Goal: Check status

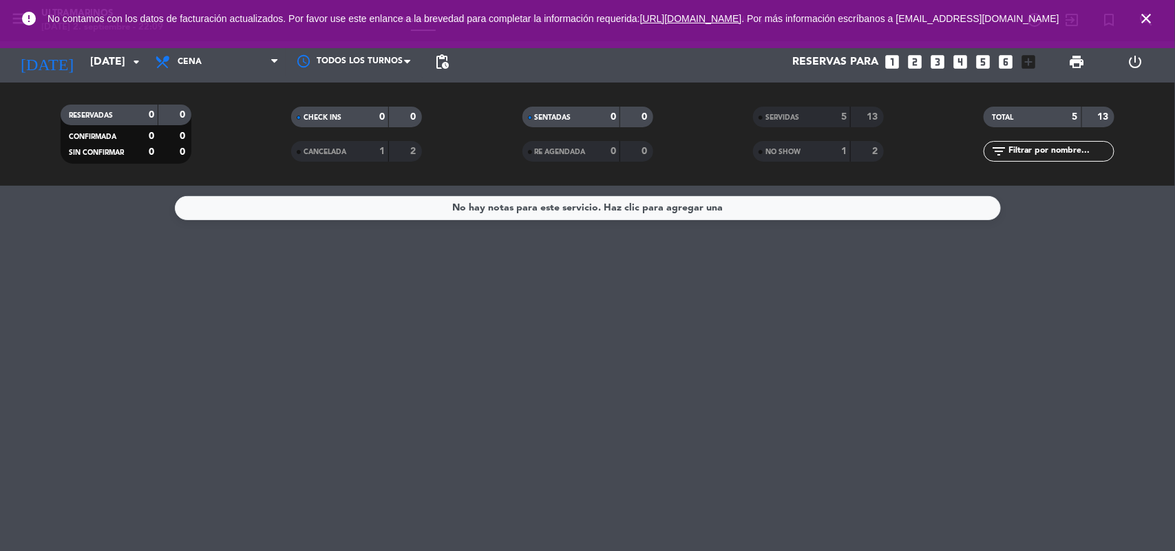
click at [807, 148] on div "NO SHOW" at bounding box center [787, 152] width 63 height 16
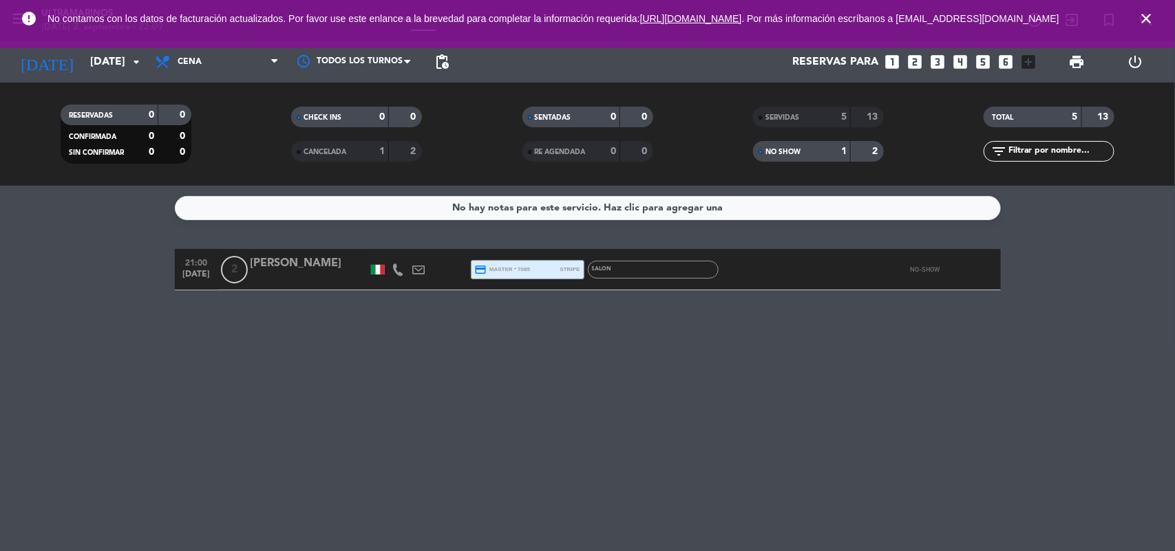
click at [1143, 27] on icon "close" at bounding box center [1146, 18] width 17 height 17
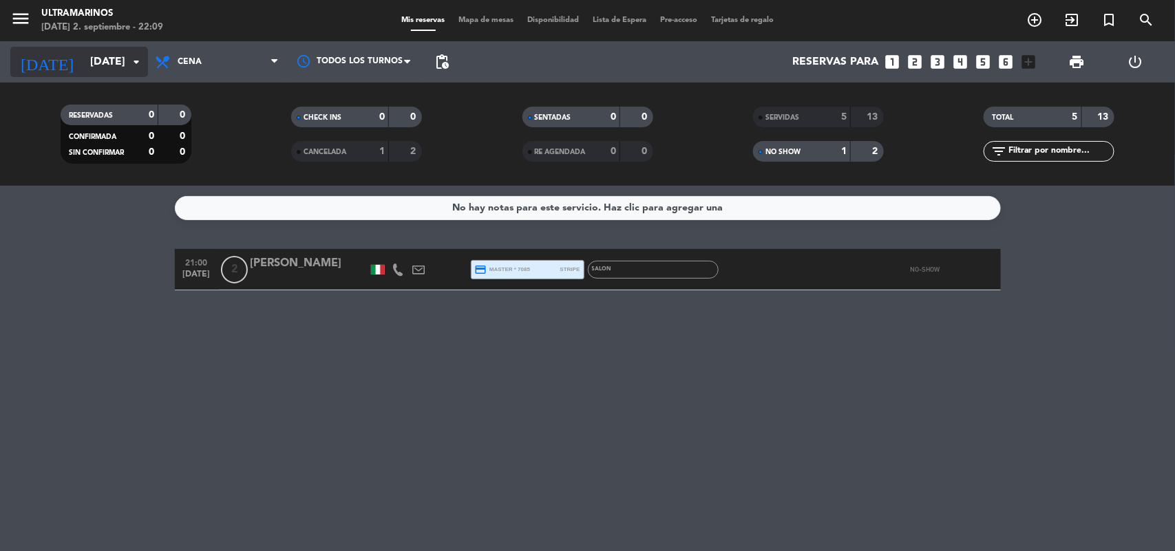
click at [136, 73] on input "[DATE]" at bounding box center [155, 62] width 145 height 27
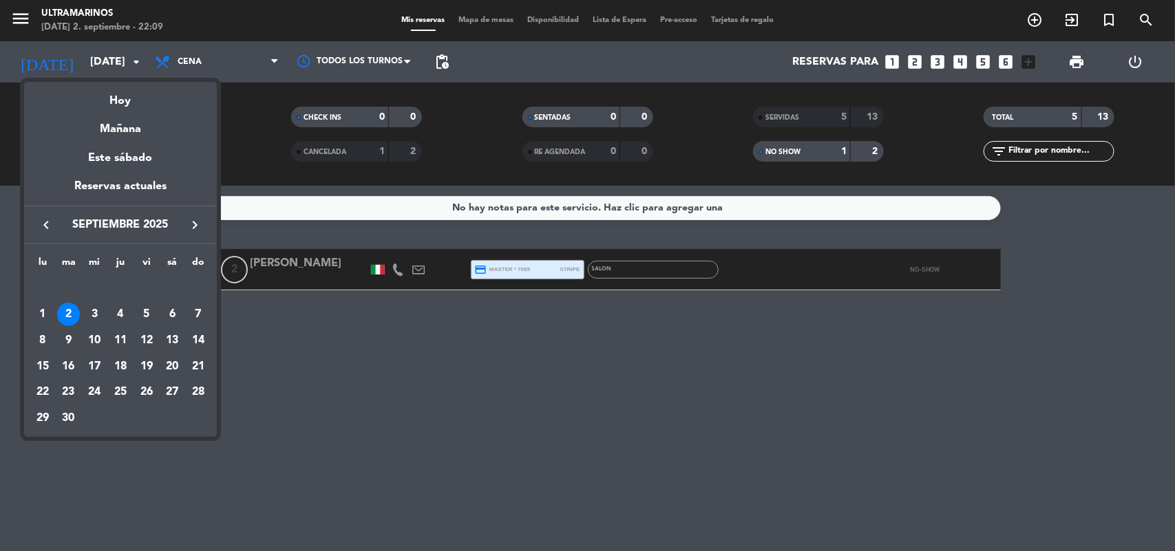
click at [829, 145] on div at bounding box center [587, 275] width 1175 height 551
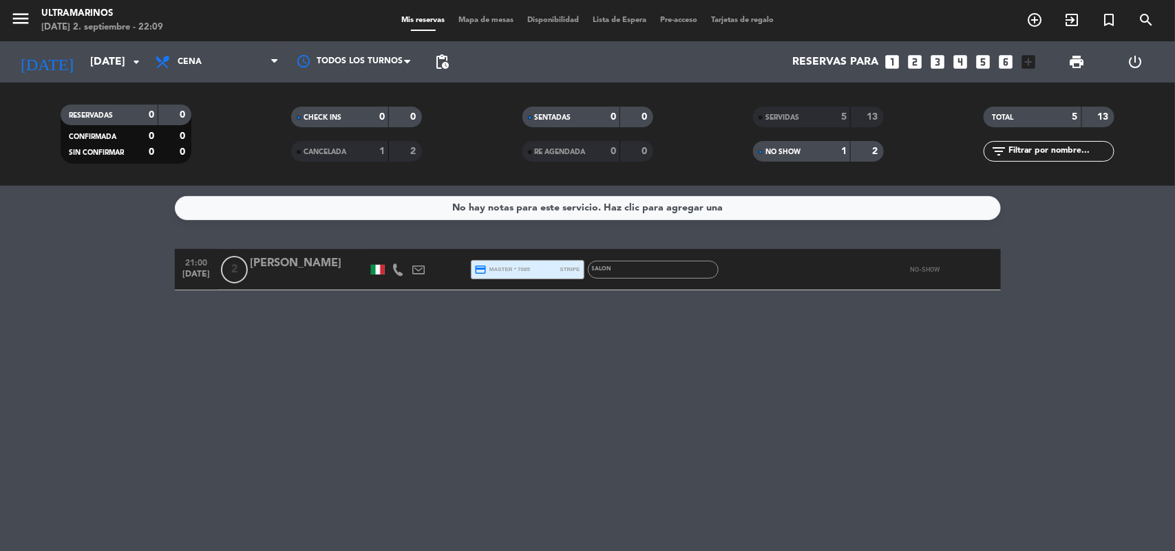
click at [992, 349] on div "No hay notas para este servicio. Haz clic para agregar una 21:00 [DATE] 2 [PERS…" at bounding box center [587, 368] width 1175 height 365
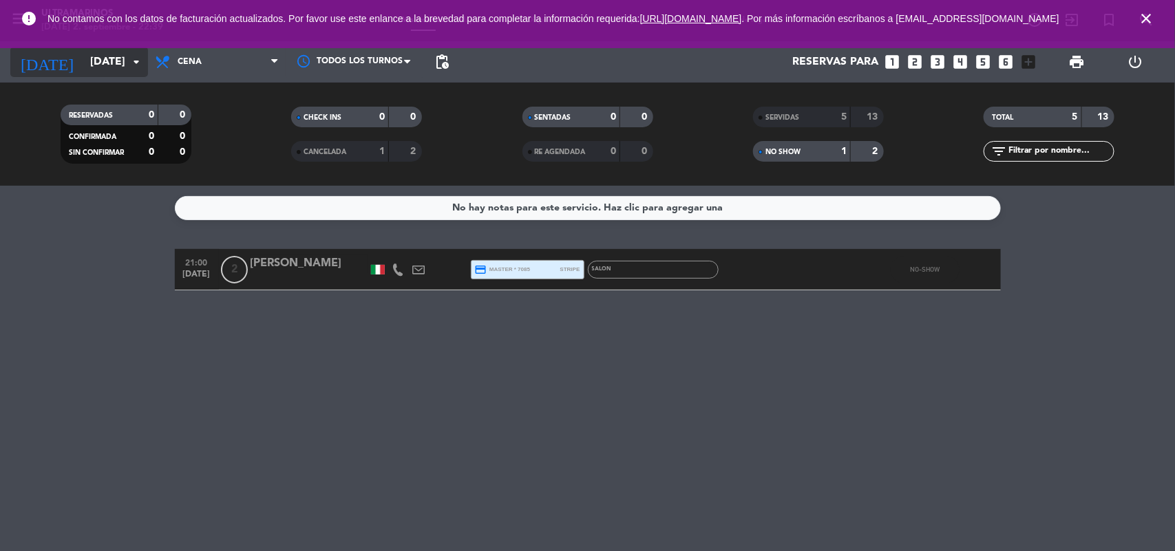
click at [133, 73] on input "[DATE]" at bounding box center [155, 62] width 145 height 27
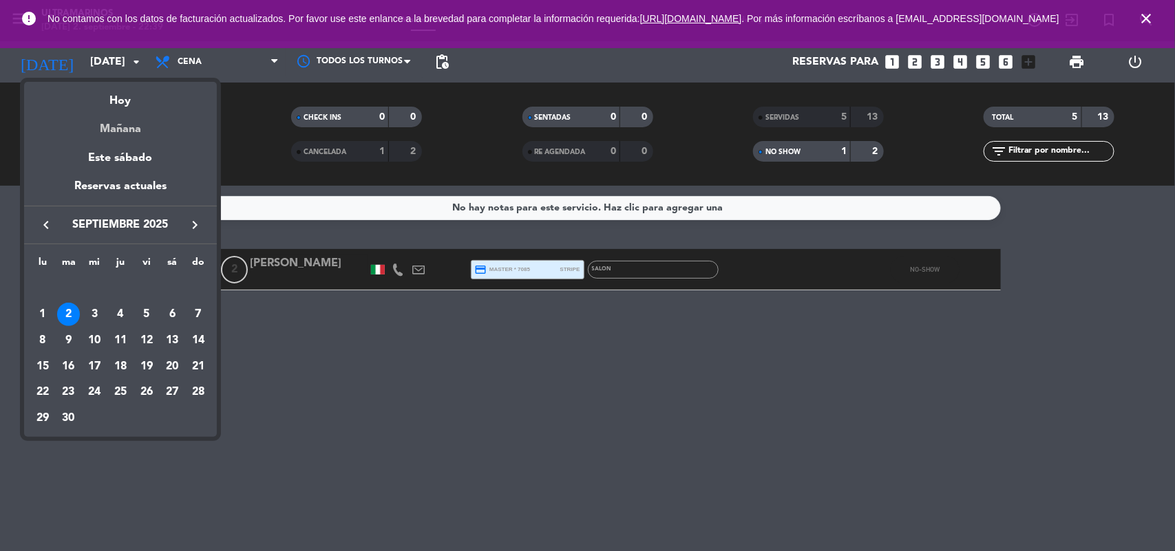
click at [131, 114] on div "Mañana" at bounding box center [120, 124] width 193 height 28
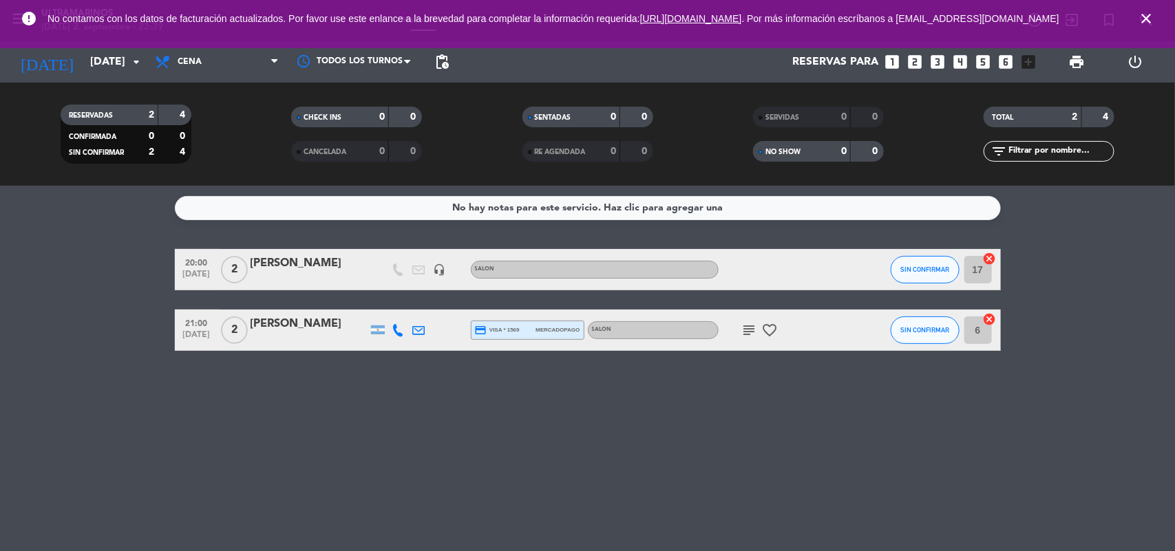
click at [756, 328] on span "subject" at bounding box center [749, 330] width 21 height 17
click at [745, 320] on div "subject favorite_border" at bounding box center [781, 330] width 124 height 41
click at [741, 326] on icon "subject" at bounding box center [749, 330] width 17 height 17
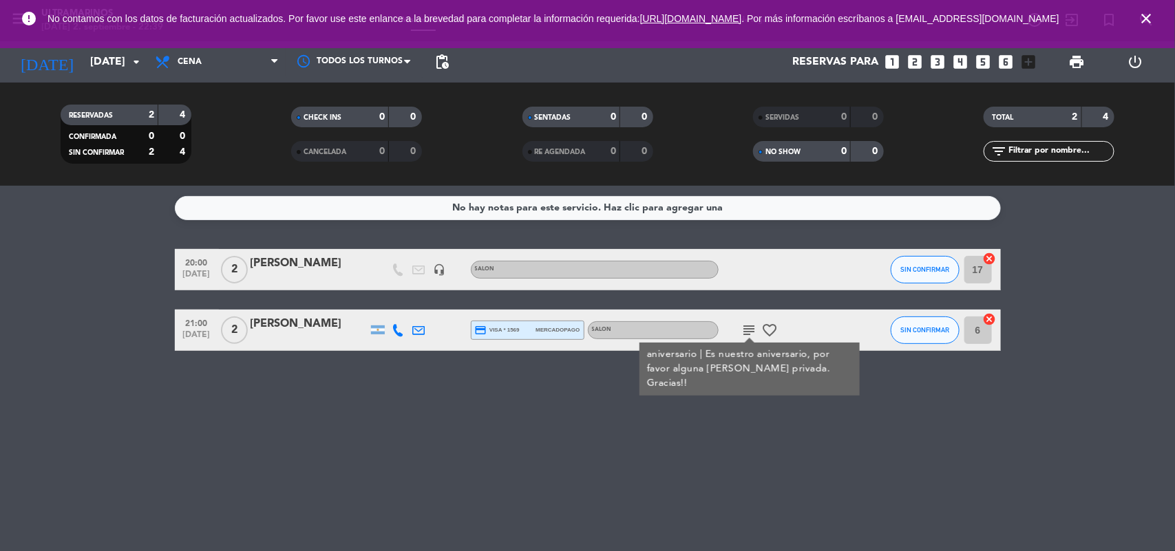
click at [781, 339] on div "subject aniversario | Es nuestro aniversario, por favor alguna [PERSON_NAME] pr…" at bounding box center [781, 330] width 124 height 41
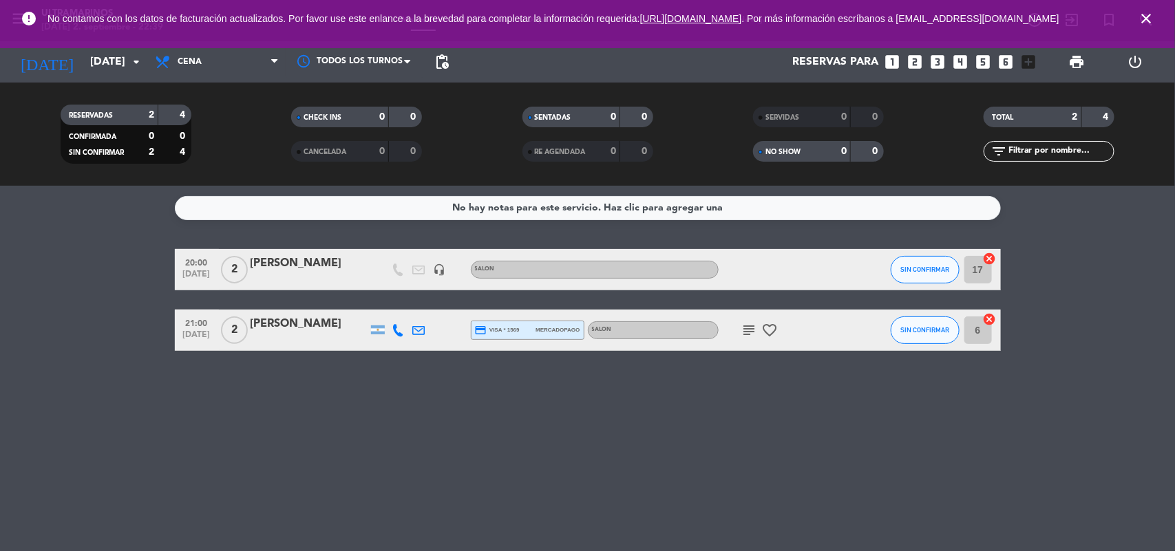
click at [771, 331] on icon "favorite_border" at bounding box center [770, 330] width 17 height 17
click at [83, 67] on input "[DATE]" at bounding box center [155, 62] width 145 height 27
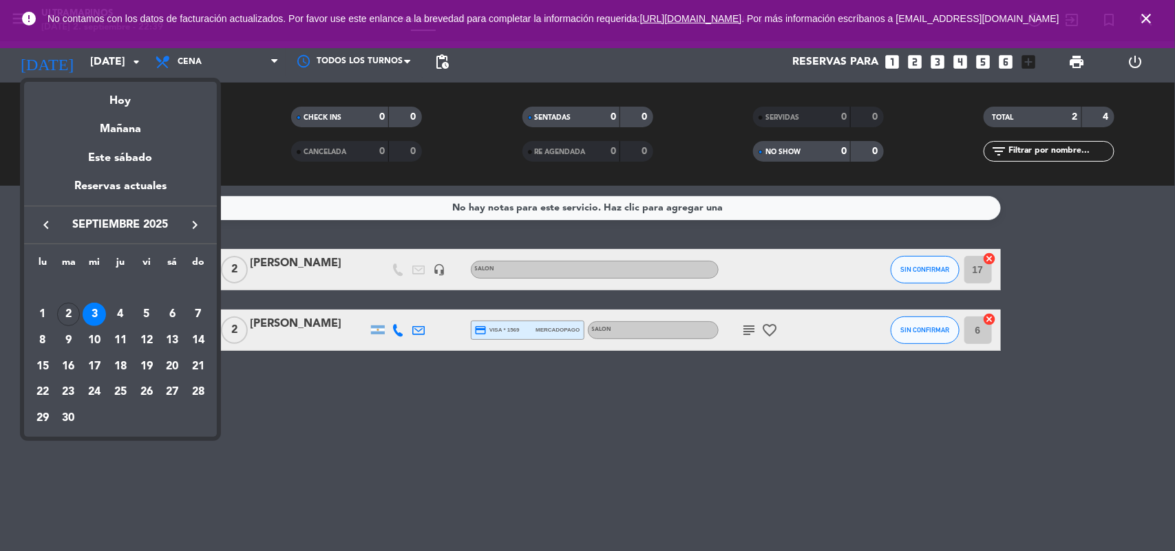
click at [123, 100] on div "Hoy" at bounding box center [120, 96] width 193 height 28
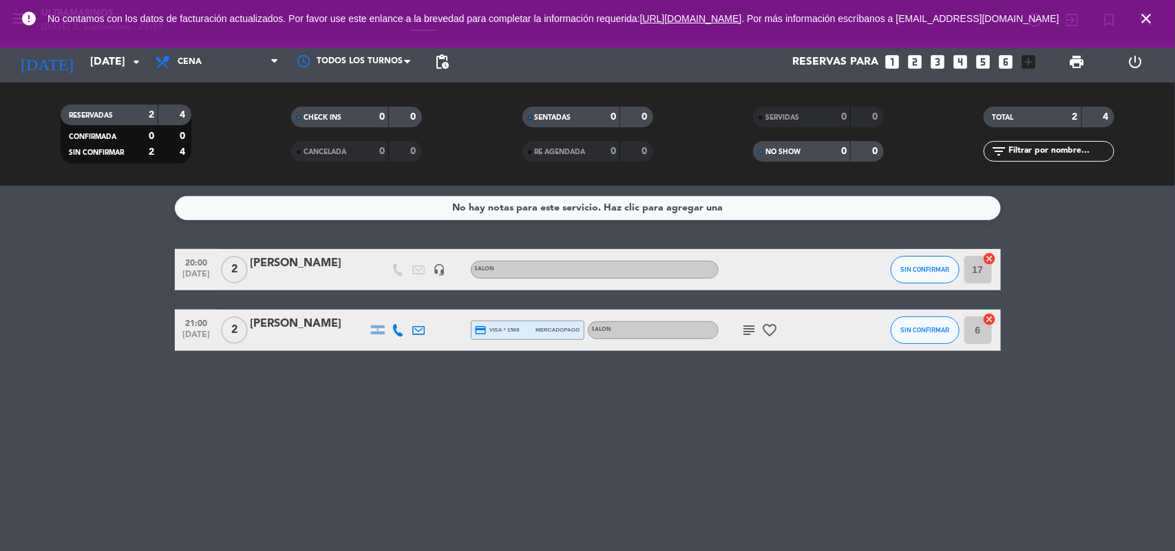
type input "[DATE]"
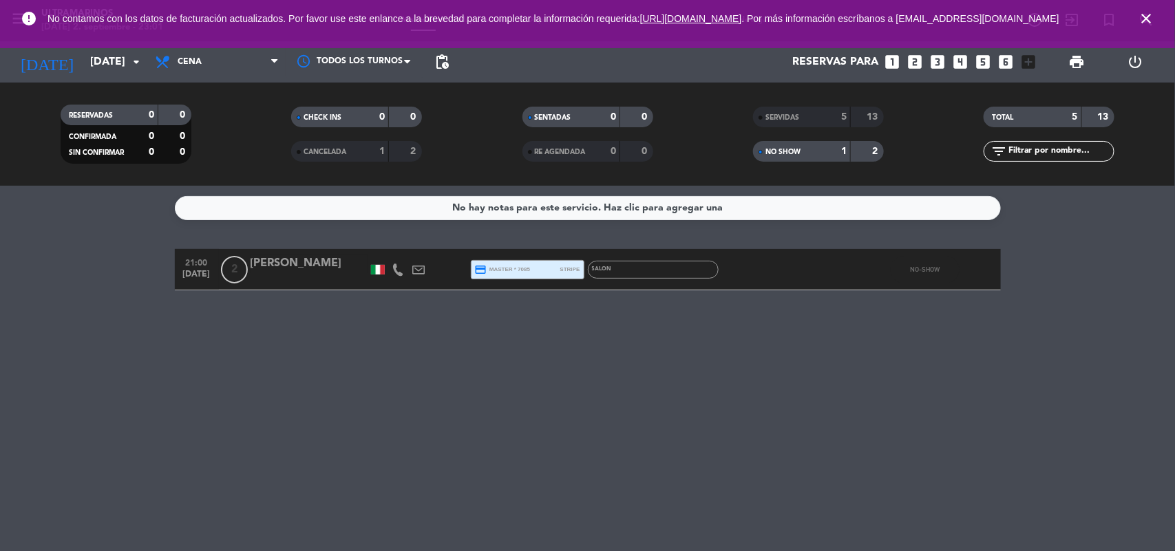
click at [84, 400] on div "No hay notas para este servicio. Haz clic para agregar una 21:00 [DATE] 2 [PERS…" at bounding box center [587, 368] width 1175 height 365
